Goal: Browse casually

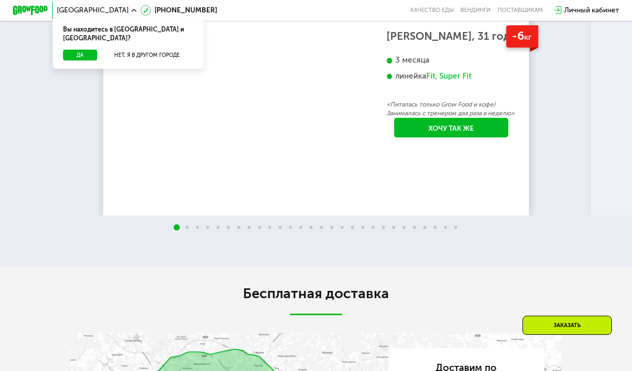
scroll to position [1463, 0]
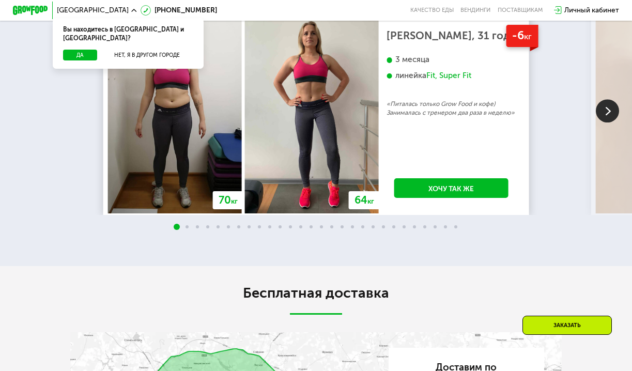
click at [602, 122] on img at bounding box center [607, 110] width 23 height 23
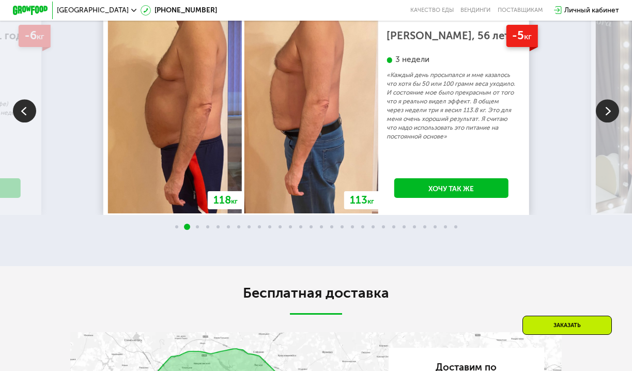
click at [602, 122] on img at bounding box center [607, 110] width 23 height 23
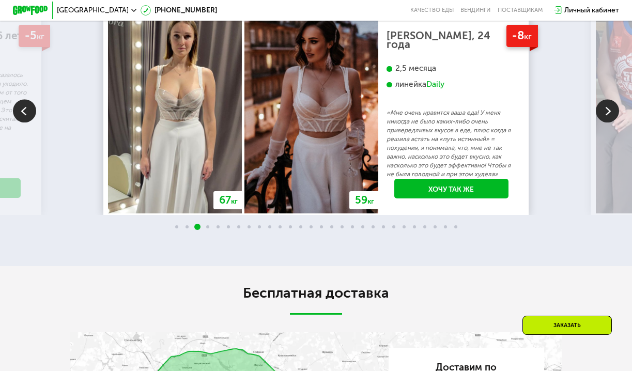
click at [602, 122] on img at bounding box center [607, 110] width 23 height 23
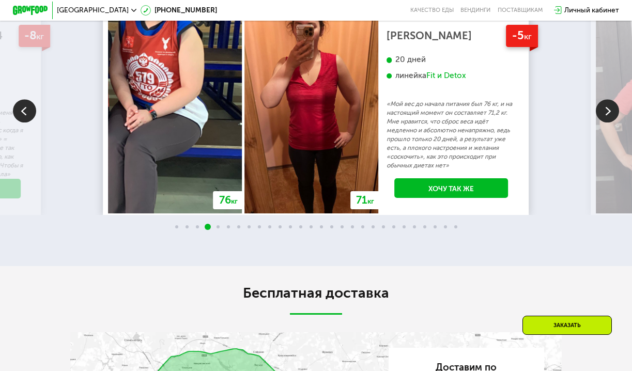
click at [602, 122] on img at bounding box center [607, 110] width 23 height 23
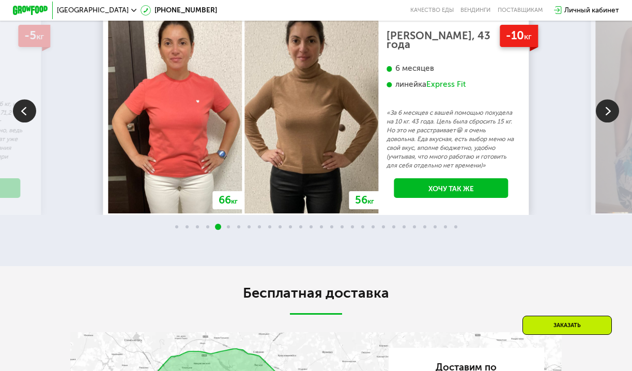
click at [602, 122] on img at bounding box center [607, 110] width 23 height 23
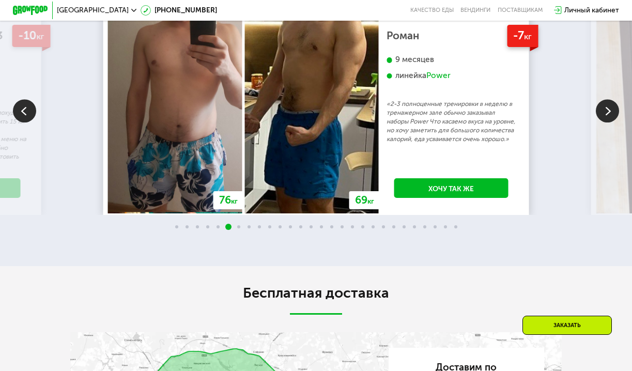
click at [602, 122] on img at bounding box center [607, 110] width 23 height 23
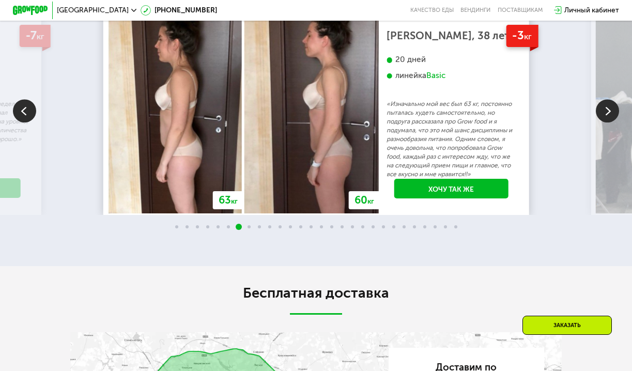
click at [602, 122] on img at bounding box center [607, 110] width 23 height 23
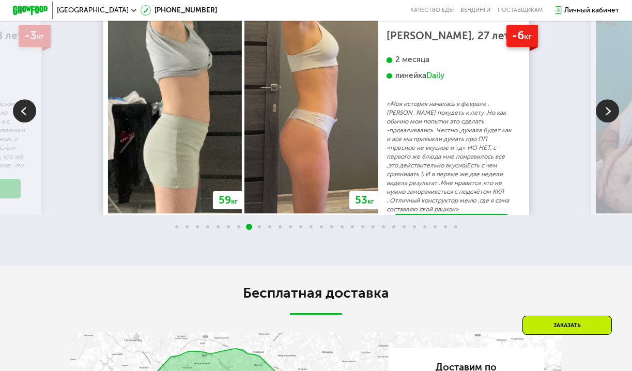
click at [602, 122] on img at bounding box center [607, 110] width 23 height 23
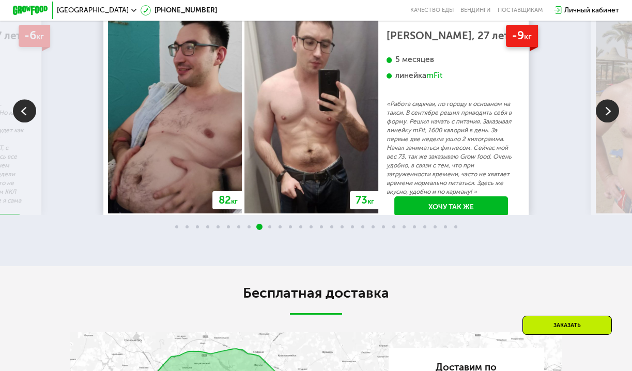
click at [602, 122] on img at bounding box center [607, 110] width 23 height 23
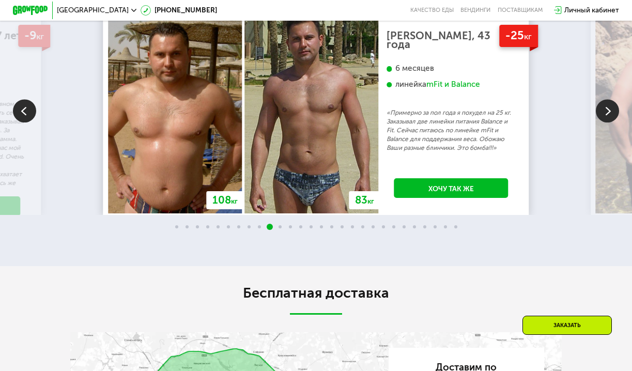
click at [602, 122] on img at bounding box center [607, 110] width 23 height 23
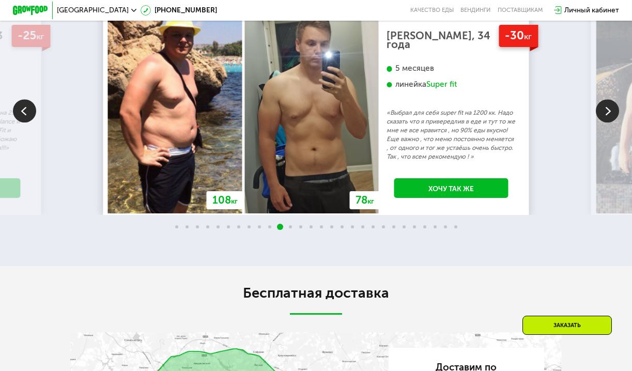
click at [602, 122] on img at bounding box center [607, 110] width 23 height 23
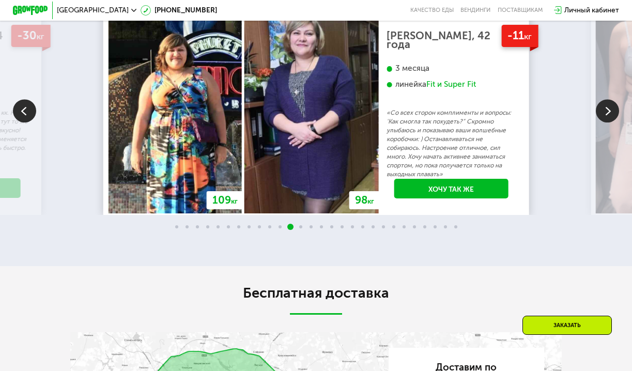
click at [602, 122] on img at bounding box center [607, 110] width 23 height 23
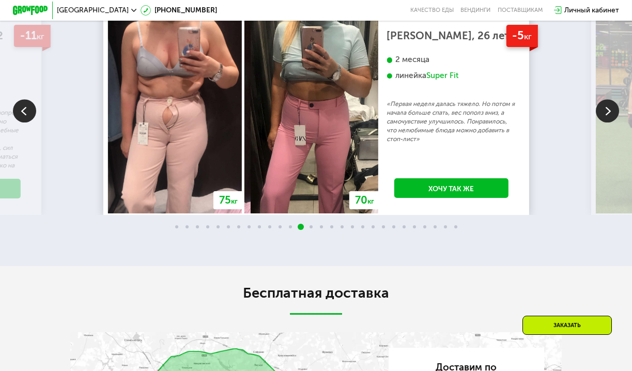
click at [602, 122] on img at bounding box center [607, 110] width 23 height 23
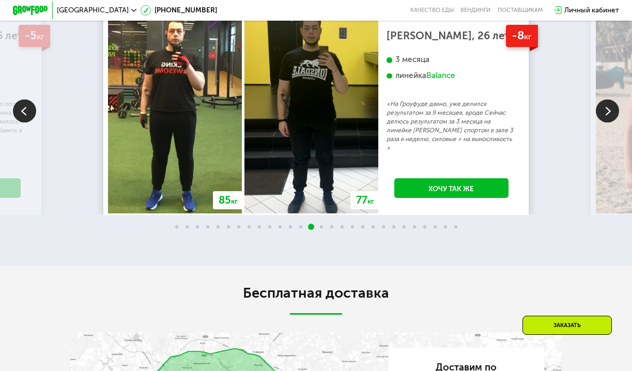
click at [602, 122] on img at bounding box center [607, 110] width 23 height 23
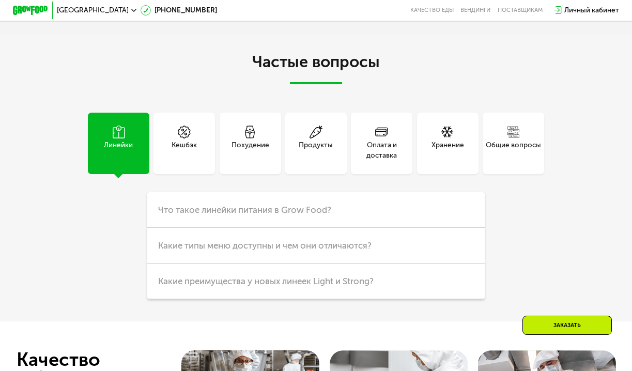
scroll to position [2021, 0]
